Goal: Complete application form

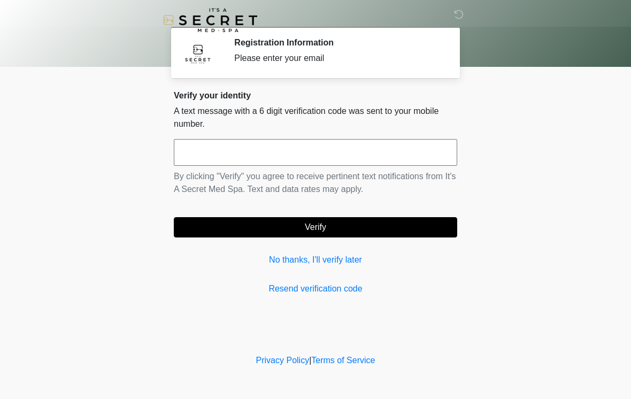
click at [377, 150] on input "text" at bounding box center [315, 152] width 283 height 27
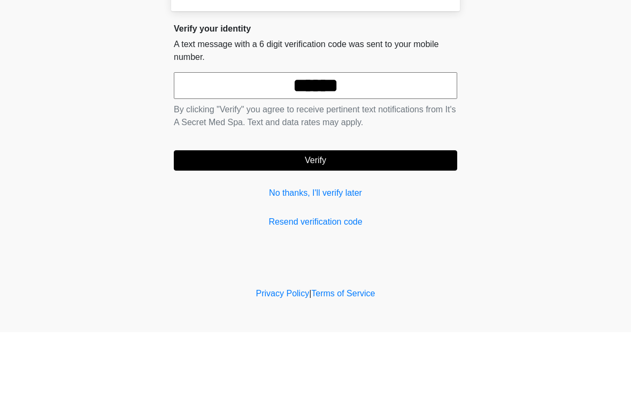
type input "******"
click at [239, 217] on button "Verify" at bounding box center [315, 227] width 283 height 20
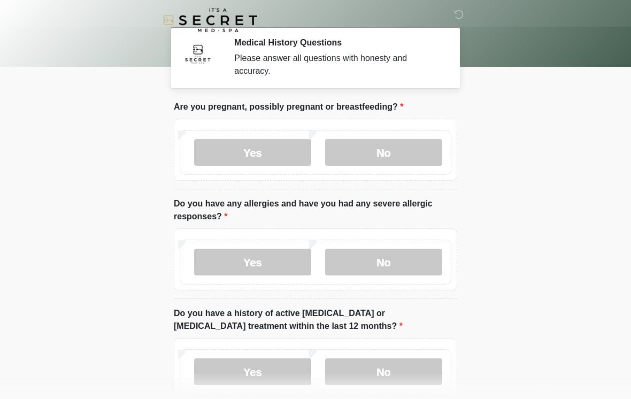
click at [391, 157] on label "No" at bounding box center [383, 152] width 117 height 27
click at [395, 265] on label "No" at bounding box center [383, 262] width 117 height 27
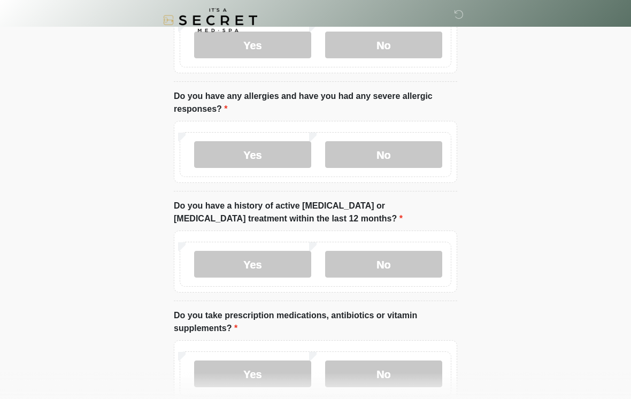
scroll to position [107, 0]
click at [404, 268] on label "No" at bounding box center [383, 264] width 117 height 27
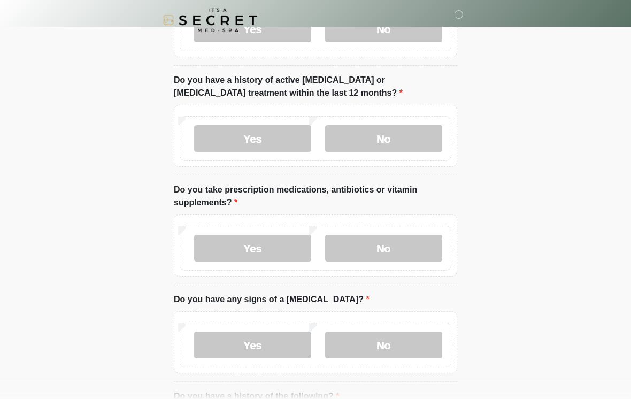
scroll to position [234, 0]
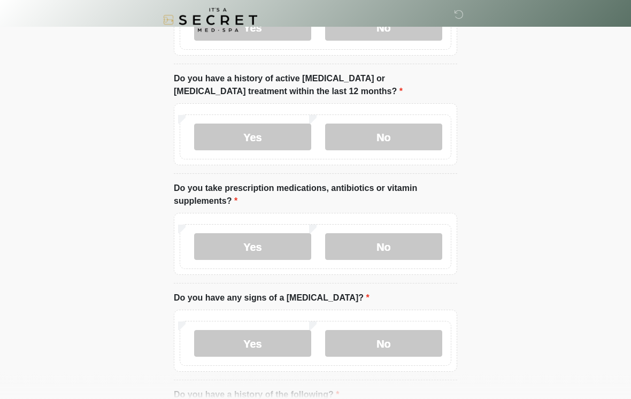
click at [270, 242] on label "Yes" at bounding box center [252, 247] width 117 height 27
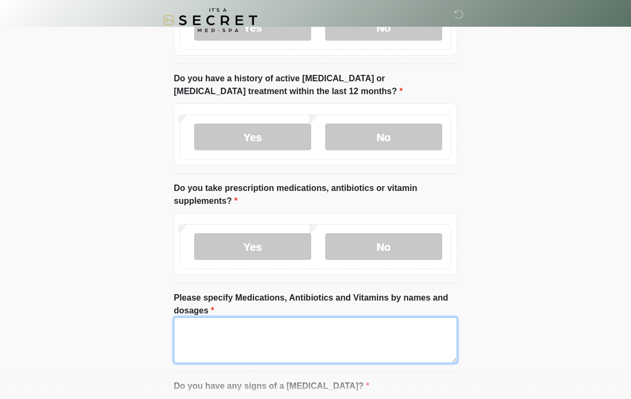
click at [322, 335] on textarea "Please specify Medications, Antibiotics and Vitamins by names and dosages" at bounding box center [315, 340] width 283 height 46
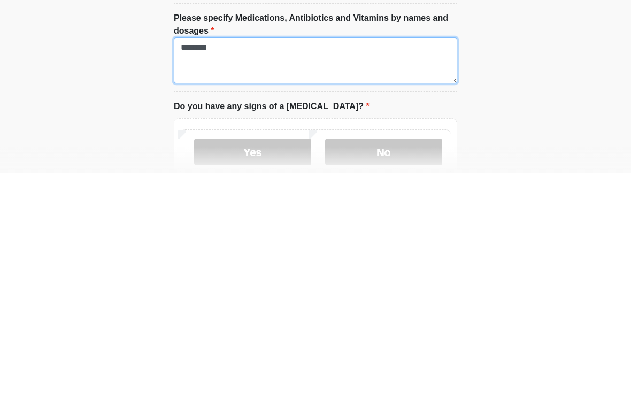
scroll to position [334, 0]
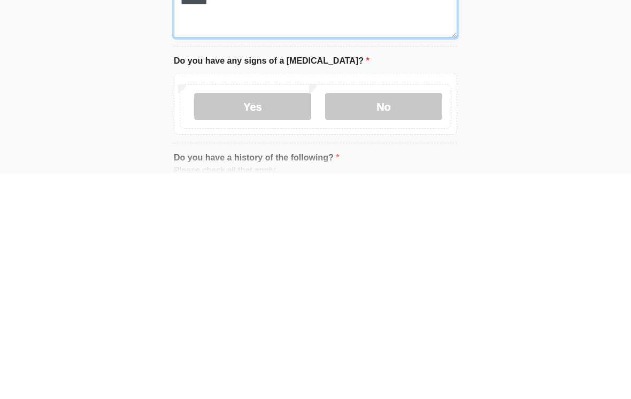
type textarea "********"
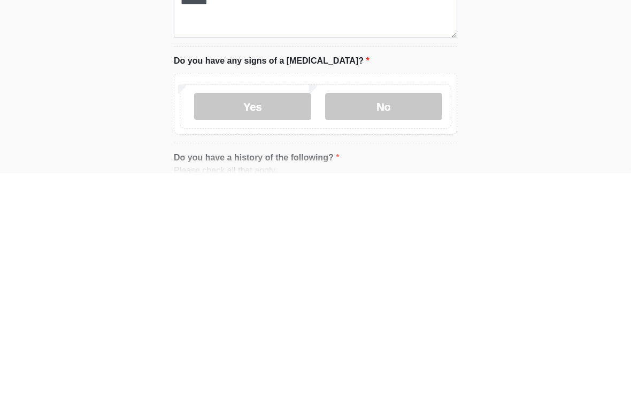
click at [410, 319] on label "No" at bounding box center [383, 332] width 117 height 27
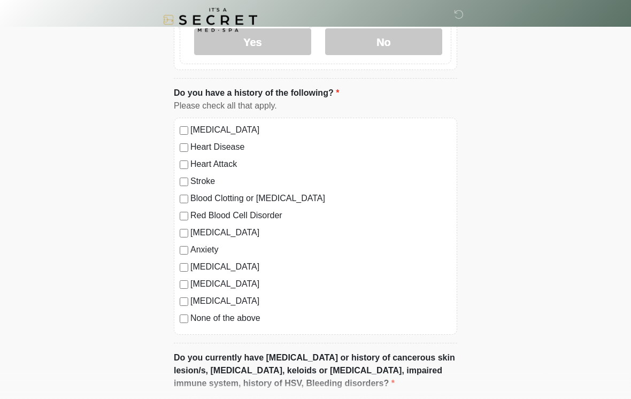
scroll to position [625, 0]
click at [247, 316] on label "None of the above" at bounding box center [320, 318] width 261 height 13
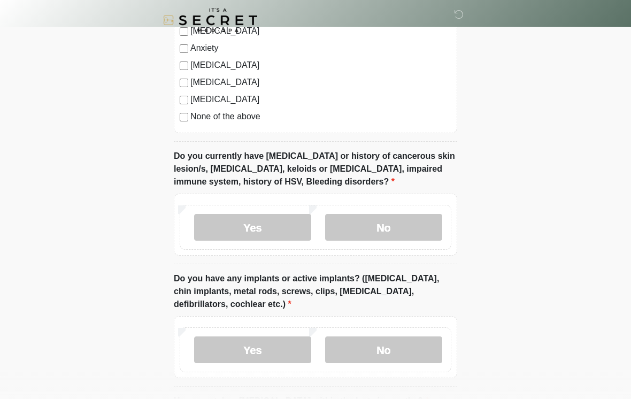
scroll to position [848, 0]
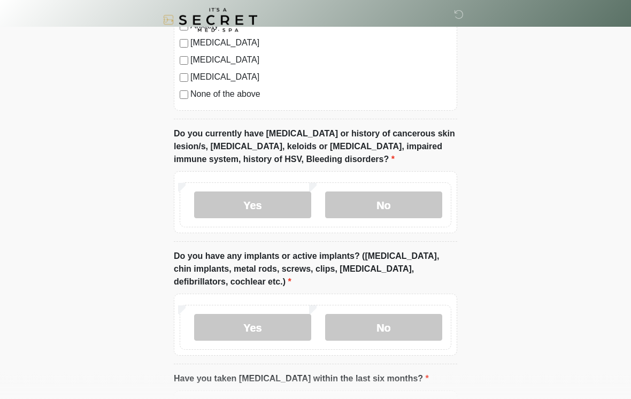
click at [388, 197] on label "No" at bounding box center [383, 205] width 117 height 27
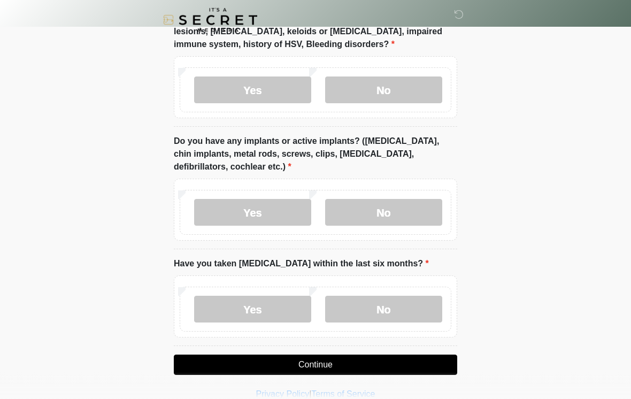
scroll to position [965, 0]
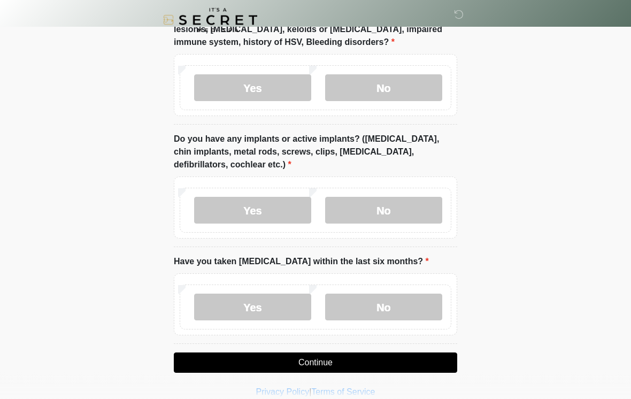
click at [391, 205] on label "No" at bounding box center [383, 210] width 117 height 27
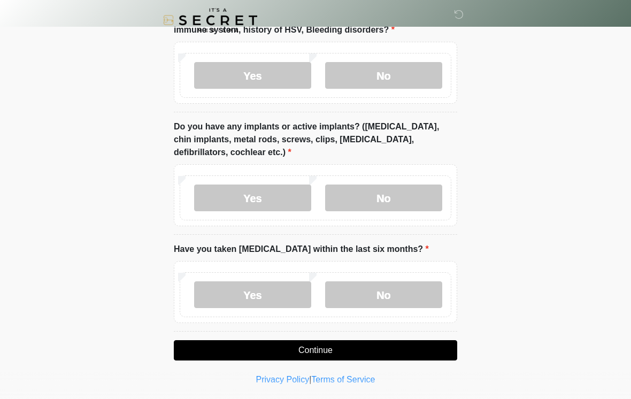
click at [352, 286] on label "No" at bounding box center [383, 294] width 117 height 27
click at [321, 347] on button "Continue" at bounding box center [315, 350] width 283 height 20
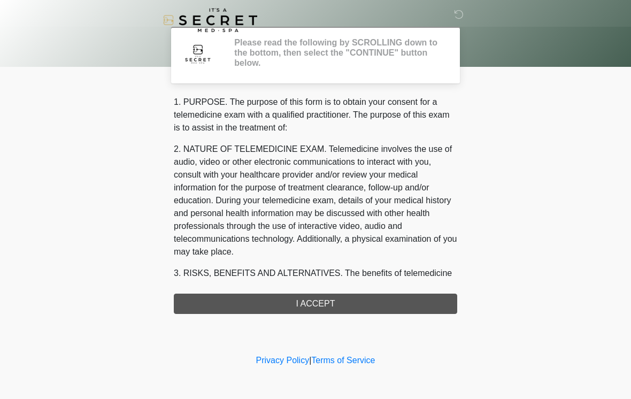
scroll to position [0, 0]
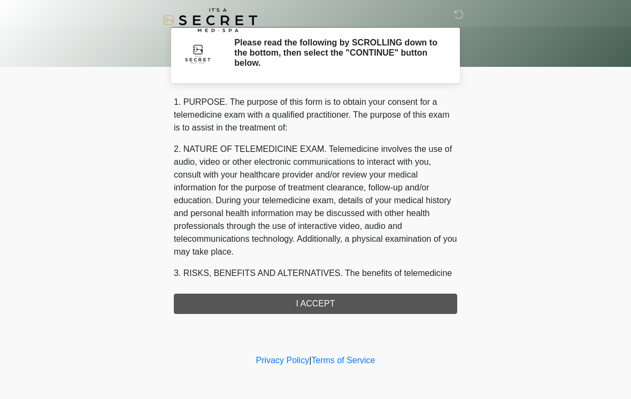
click at [322, 301] on div "1. PURPOSE. The purpose of this form is to obtain your consent for a telemedici…" at bounding box center [315, 205] width 283 height 218
click at [340, 297] on div "1. PURPOSE. The purpose of this form is to obtain your consent for a telemedici…" at bounding box center [315, 205] width 283 height 218
click at [333, 305] on div "1. PURPOSE. The purpose of this form is to obtain your consent for a telemedici…" at bounding box center [315, 205] width 283 height 218
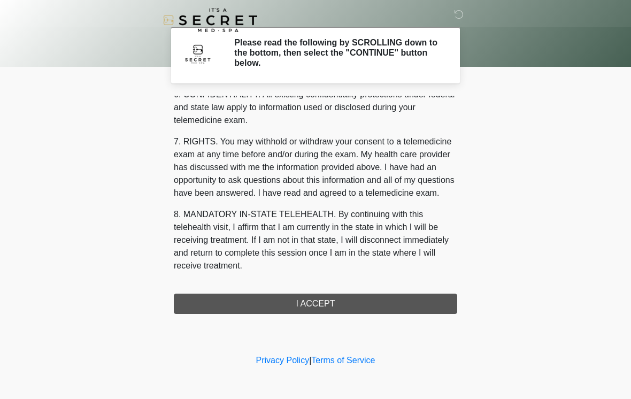
click at [308, 301] on button "I ACCEPT" at bounding box center [315, 304] width 283 height 20
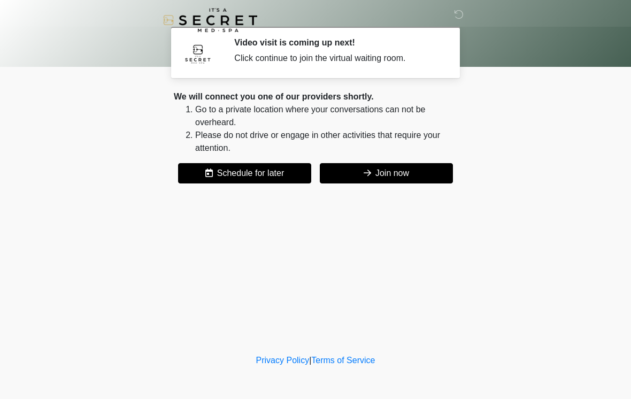
click at [404, 164] on button "Join now" at bounding box center [386, 173] width 133 height 20
